Goal: Information Seeking & Learning: Learn about a topic

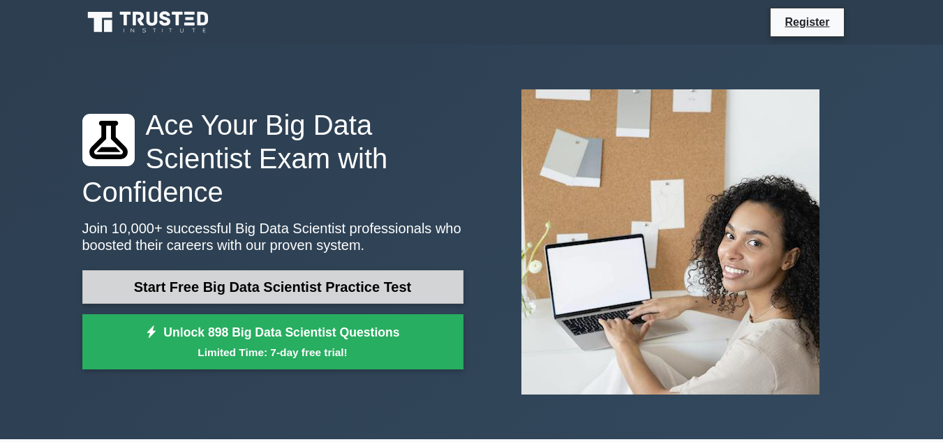
click at [260, 270] on link "Start Free Big Data Scientist Practice Test" at bounding box center [272, 287] width 381 height 34
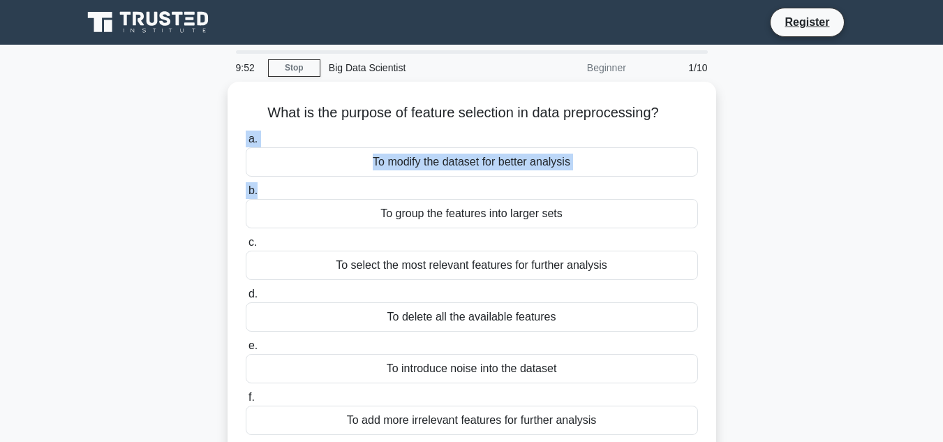
drag, startPoint x: 942, startPoint y: 110, endPoint x: 933, endPoint y: 184, distance: 74.5
click at [933, 184] on main "9:52 Stop Big Data Scientist Beginner 1/10 What is the purpose of feature selec…" at bounding box center [471, 399] width 943 height 709
click at [863, 185] on div "What is the purpose of feature selection in data preprocessing? .spinner_0XTQ{t…" at bounding box center [472, 276] width 796 height 389
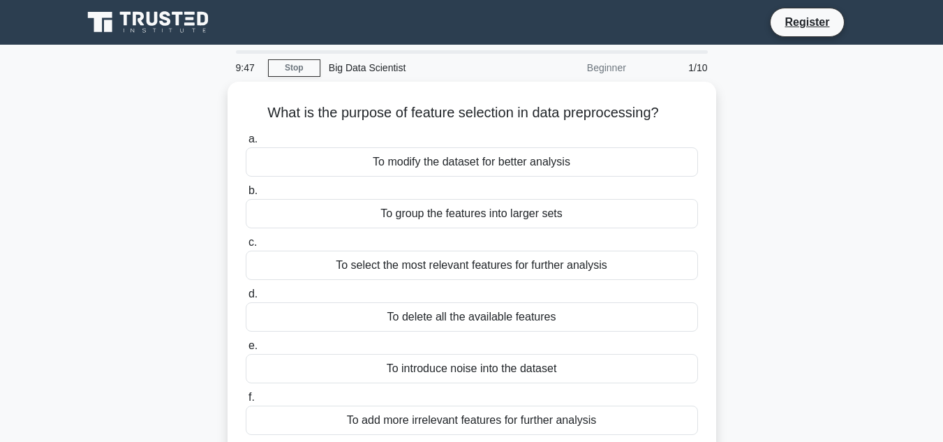
click at [606, 68] on div "Beginner" at bounding box center [573, 68] width 122 height 28
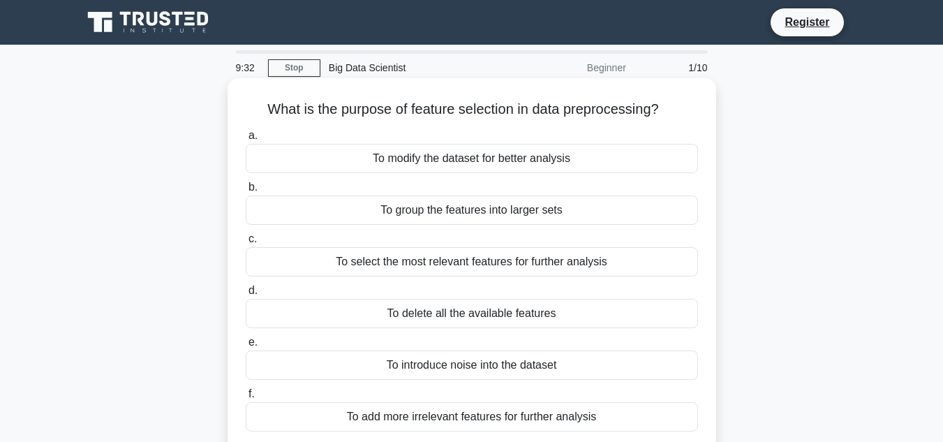
click at [507, 258] on div "To select the most relevant features for further analysis" at bounding box center [472, 261] width 452 height 29
click at [246, 244] on input "c. To select the most relevant features for further analysis" at bounding box center [246, 239] width 0 height 9
